Goal: Information Seeking & Learning: Learn about a topic

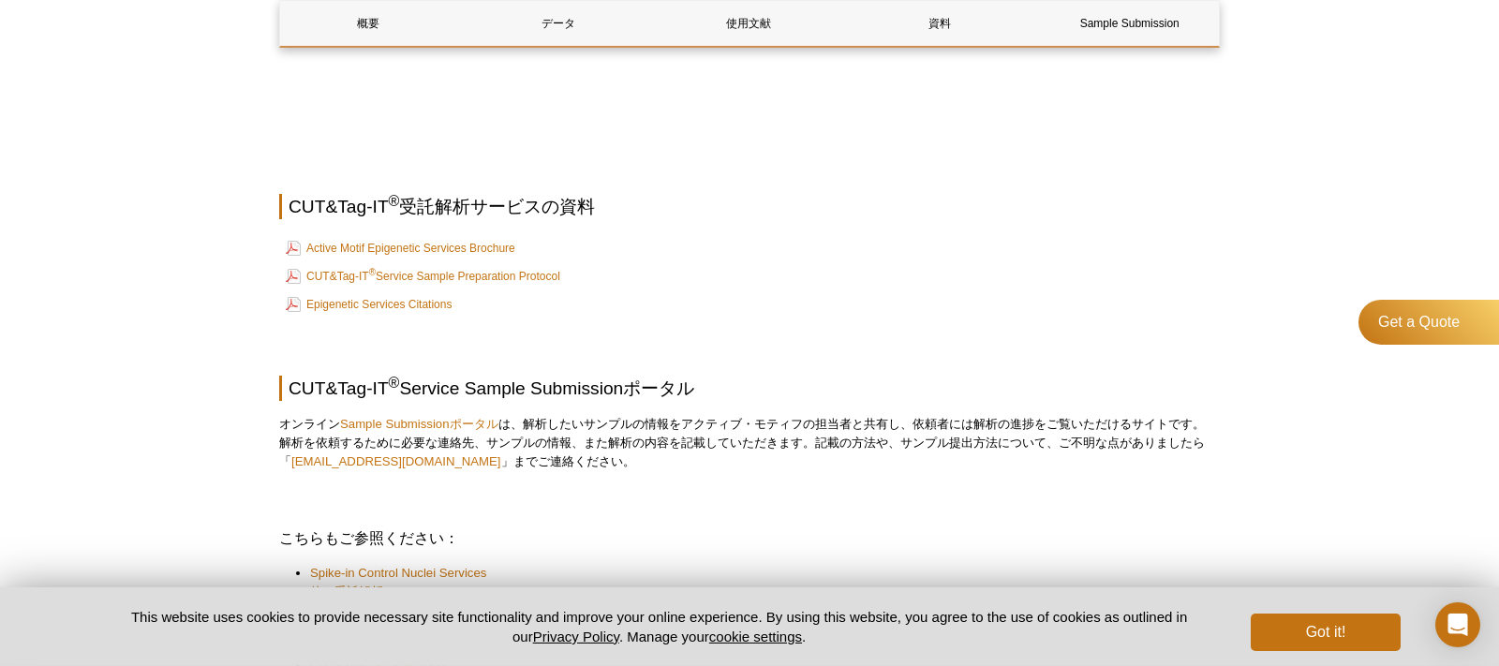
scroll to position [3103, 0]
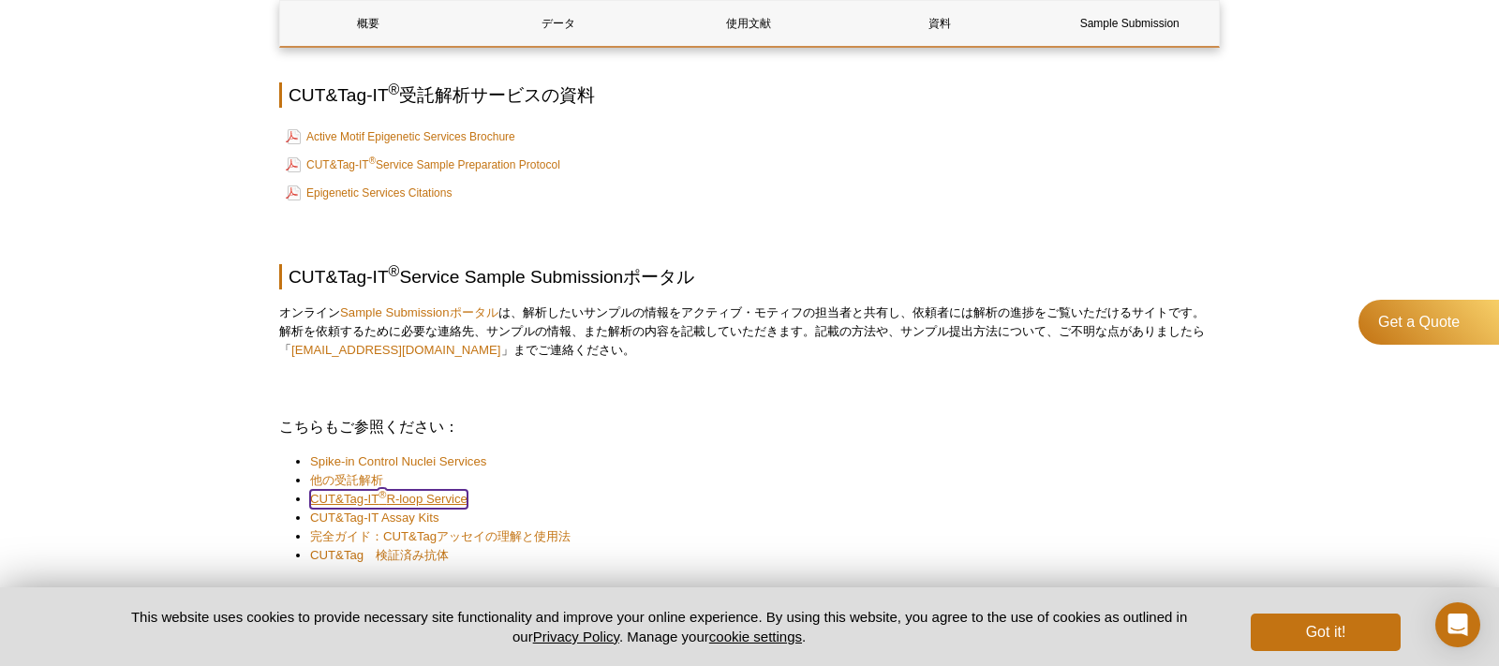
click at [425, 502] on link "CUT&Tag-IT ® R-loop Service" at bounding box center [388, 499] width 157 height 19
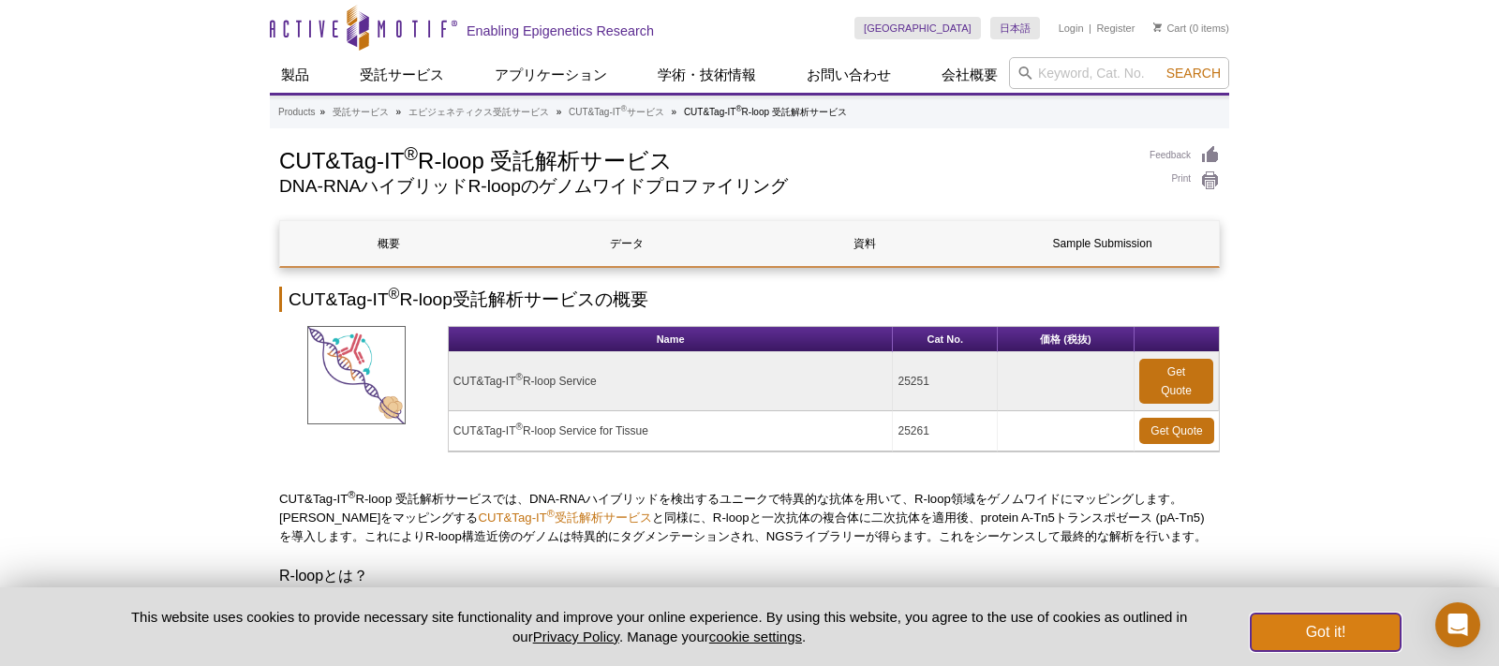
click at [1349, 631] on button "Got it!" at bounding box center [1326, 632] width 150 height 37
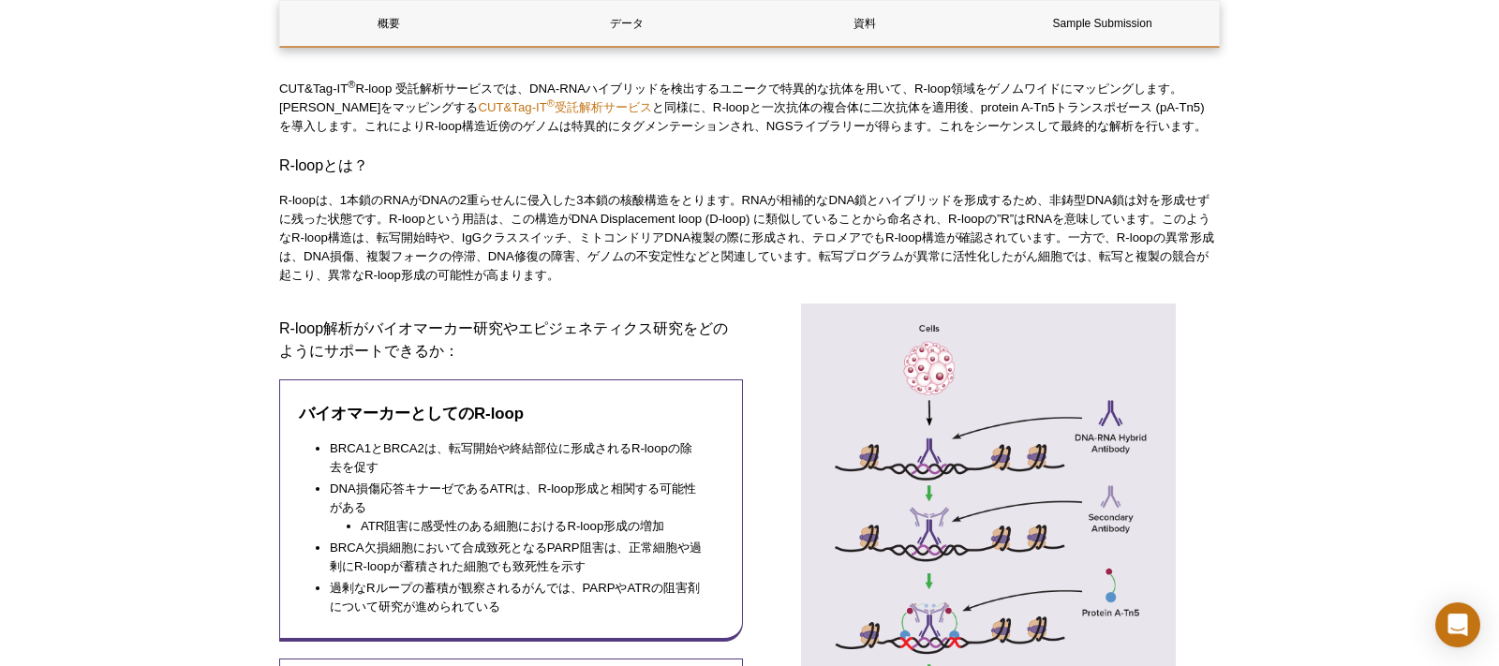
scroll to position [675, 0]
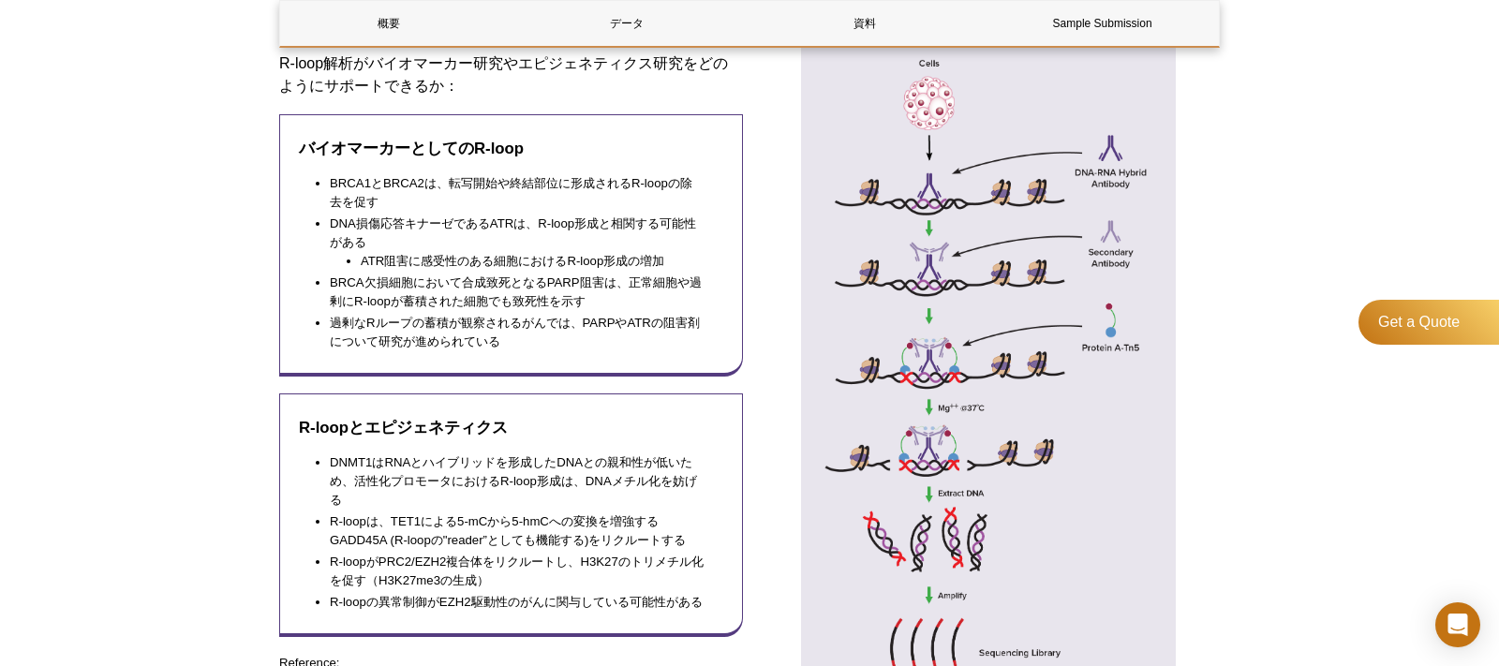
click at [1341, 357] on div "Active Motif Logo Enabling Epigenetics Research 0 Search Skip to content Active…" at bounding box center [749, 677] width 1499 height 2705
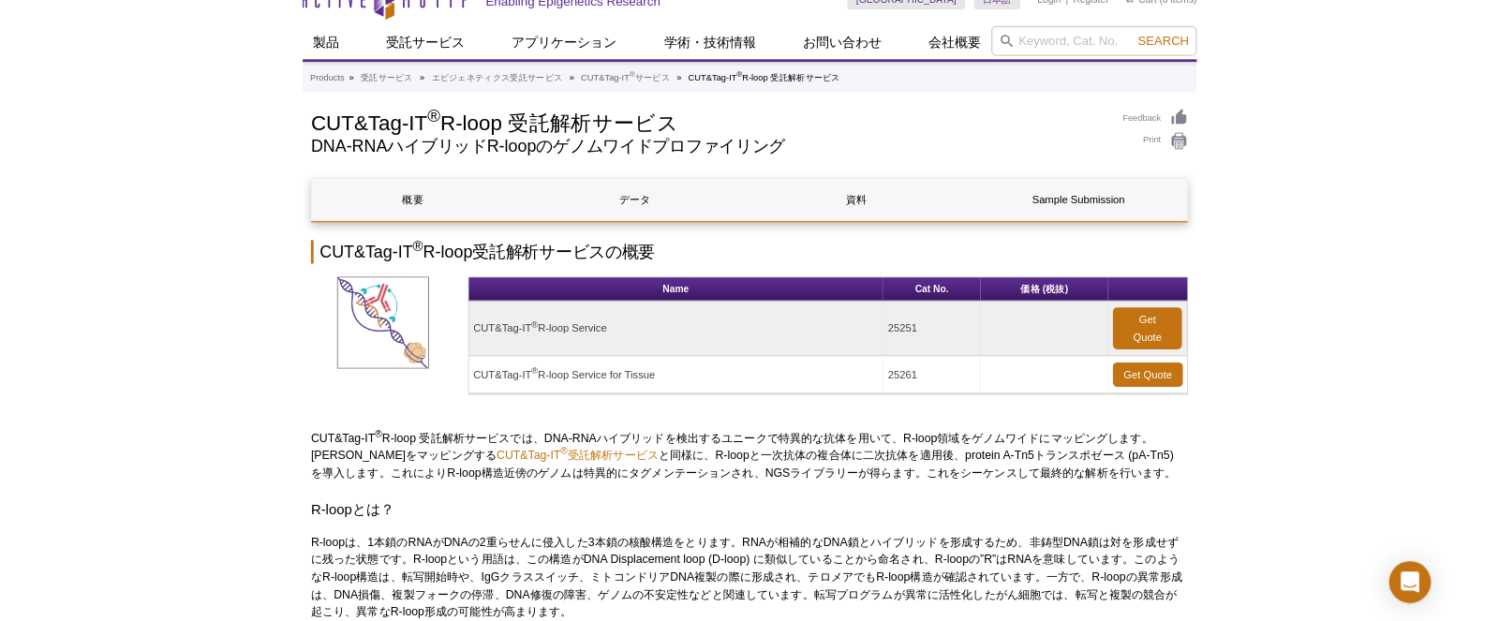
scroll to position [0, 0]
